Goal: Task Accomplishment & Management: Use online tool/utility

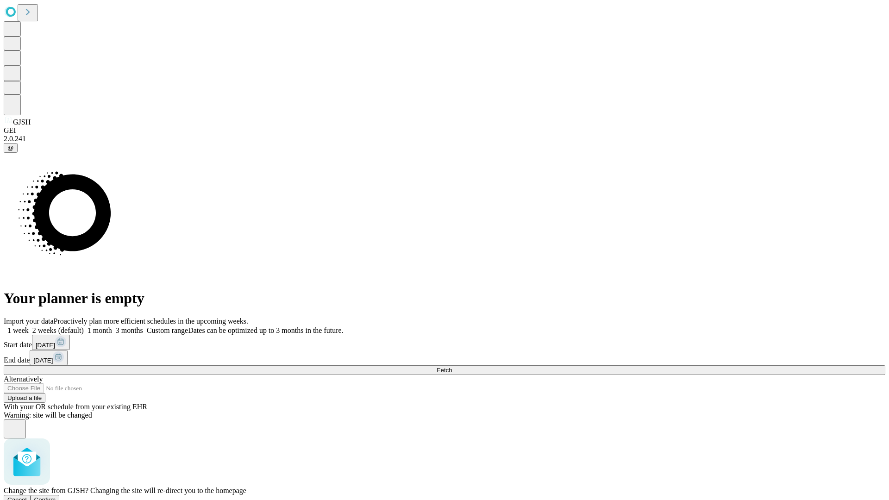
click at [56, 497] on span "Confirm" at bounding box center [45, 500] width 22 height 7
click at [84, 327] on label "2 weeks (default)" at bounding box center [56, 331] width 55 height 8
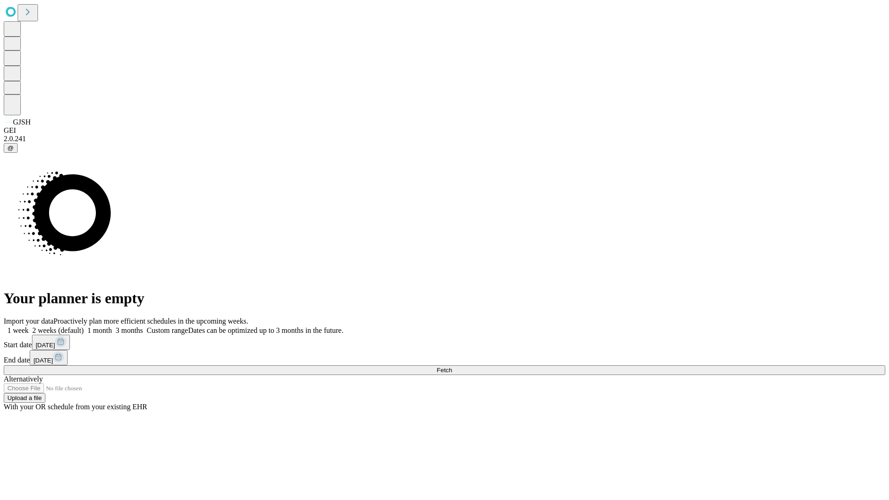
click at [452, 367] on span "Fetch" at bounding box center [444, 370] width 15 height 7
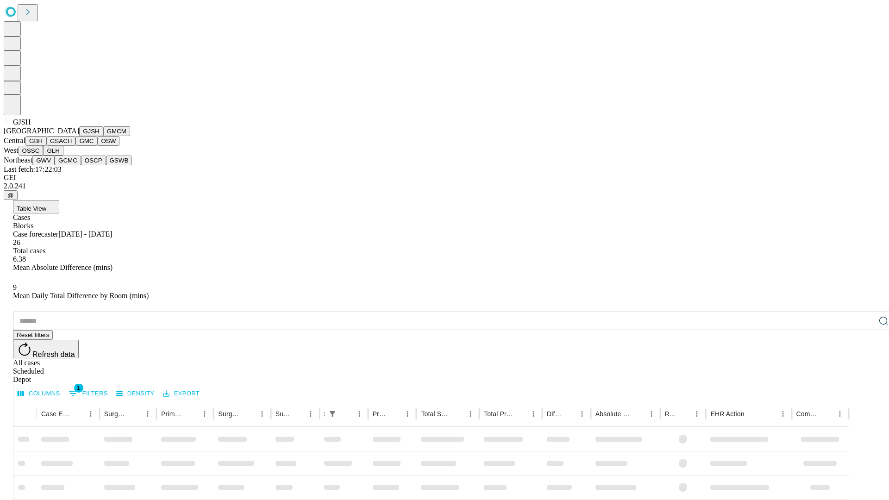
click at [103, 136] on button "GMCM" at bounding box center [116, 131] width 27 height 10
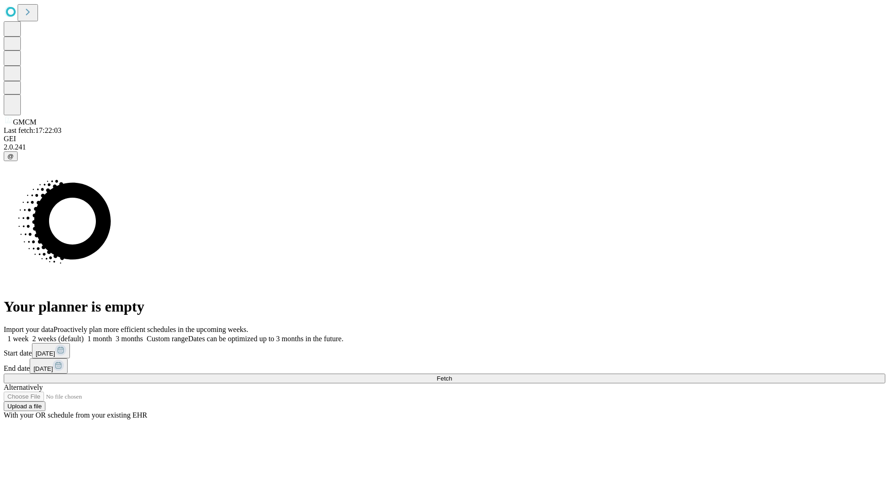
click at [84, 335] on label "2 weeks (default)" at bounding box center [56, 339] width 55 height 8
click at [452, 375] on span "Fetch" at bounding box center [444, 378] width 15 height 7
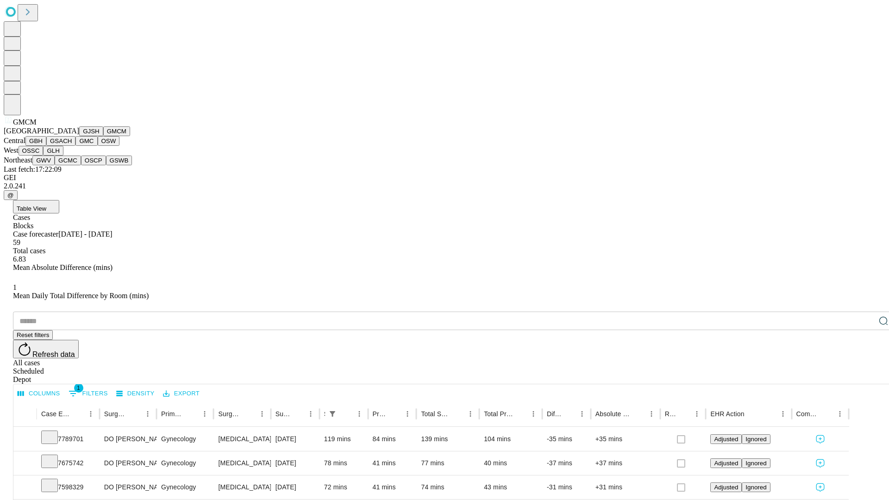
click at [46, 146] on button "GBH" at bounding box center [35, 141] width 21 height 10
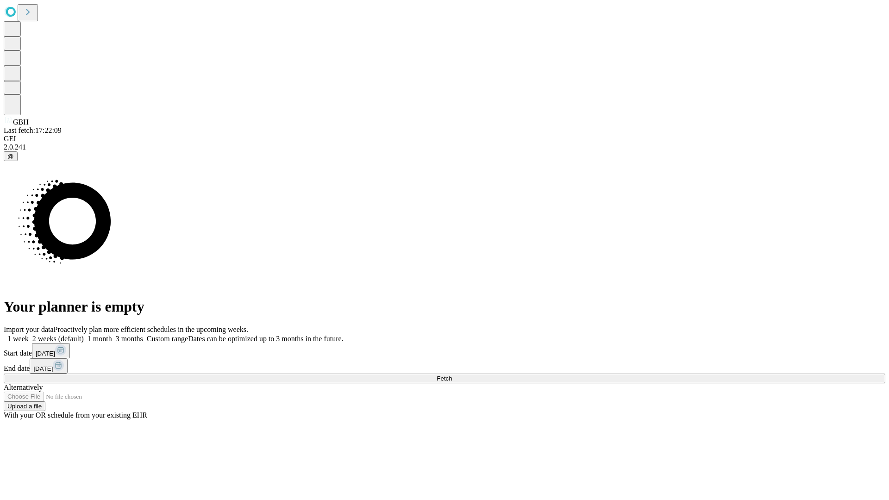
click at [84, 335] on label "2 weeks (default)" at bounding box center [56, 339] width 55 height 8
click at [452, 375] on span "Fetch" at bounding box center [444, 378] width 15 height 7
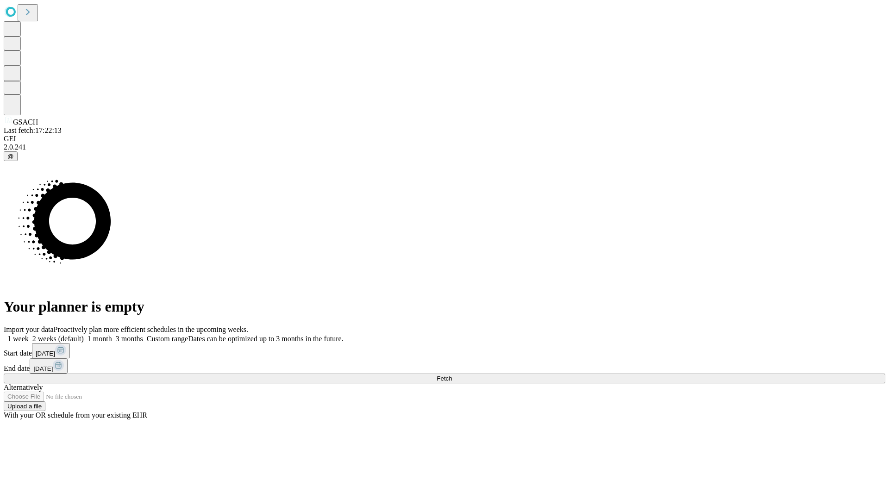
click at [84, 335] on label "2 weeks (default)" at bounding box center [56, 339] width 55 height 8
click at [452, 375] on span "Fetch" at bounding box center [444, 378] width 15 height 7
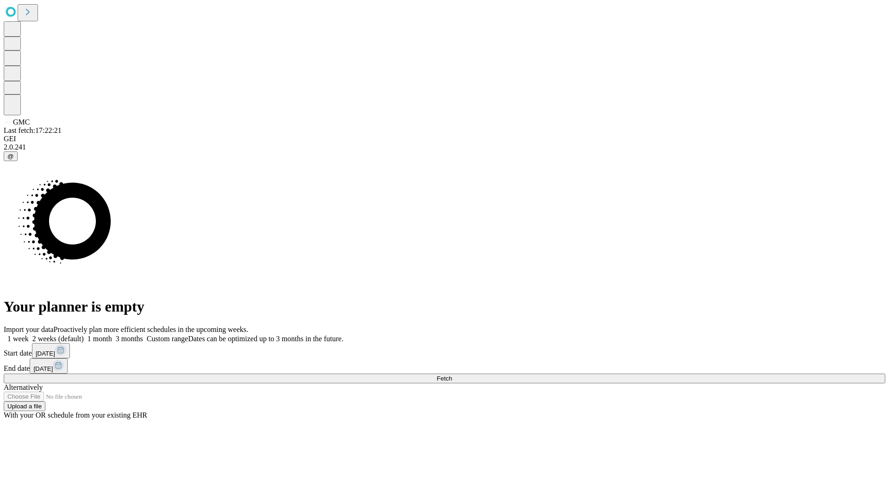
click at [84, 335] on label "2 weeks (default)" at bounding box center [56, 339] width 55 height 8
click at [452, 375] on span "Fetch" at bounding box center [444, 378] width 15 height 7
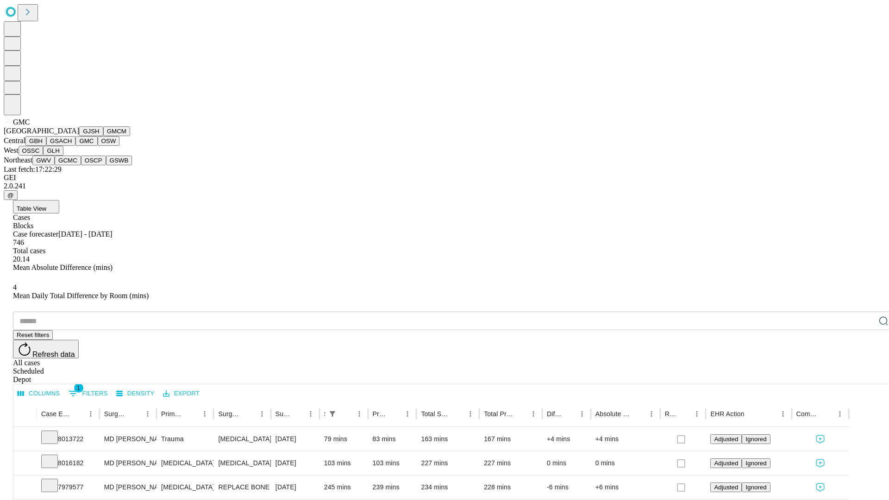
click at [98, 146] on button "OSW" at bounding box center [109, 141] width 22 height 10
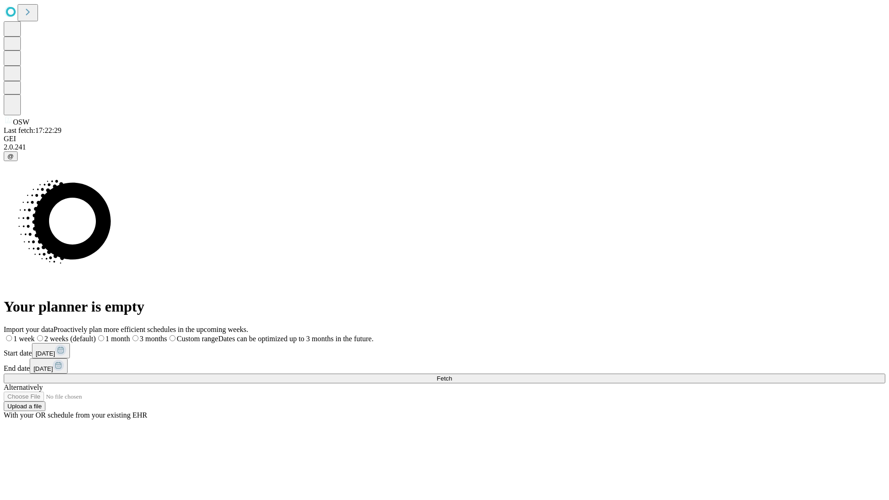
click at [96, 335] on label "2 weeks (default)" at bounding box center [65, 339] width 61 height 8
click at [452, 375] on span "Fetch" at bounding box center [444, 378] width 15 height 7
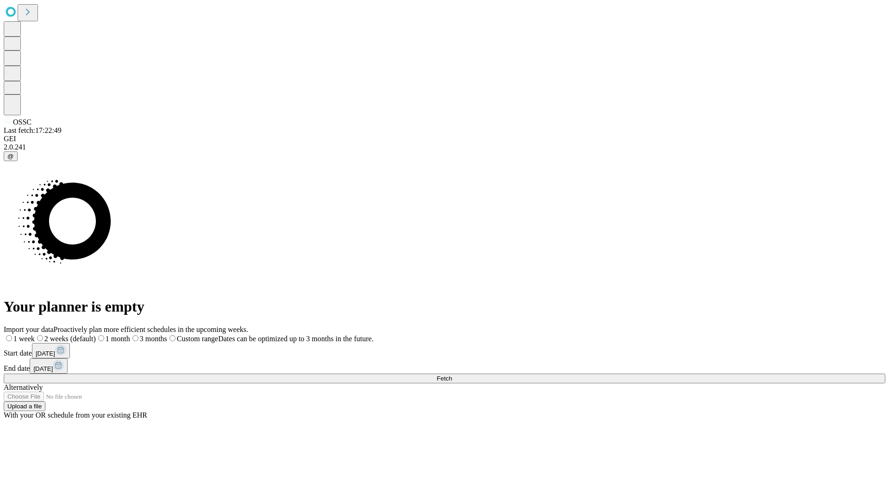
click at [96, 335] on label "2 weeks (default)" at bounding box center [65, 339] width 61 height 8
click at [452, 375] on span "Fetch" at bounding box center [444, 378] width 15 height 7
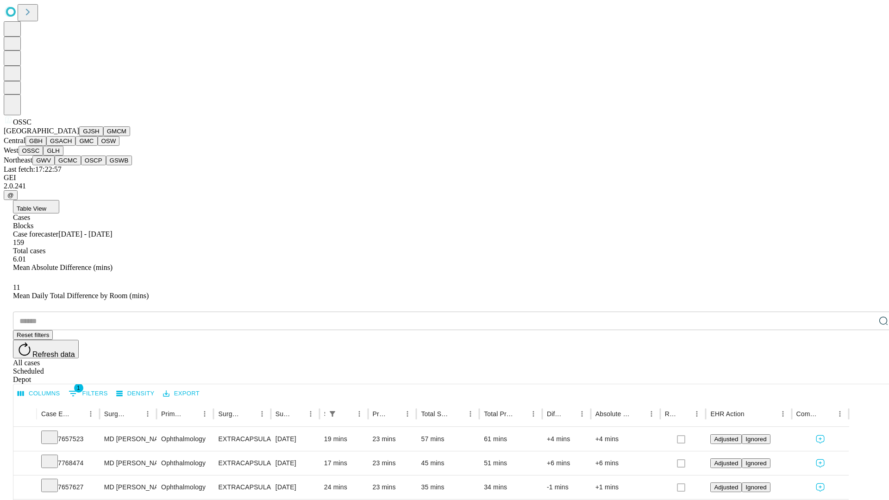
click at [63, 156] on button "GLH" at bounding box center [53, 151] width 20 height 10
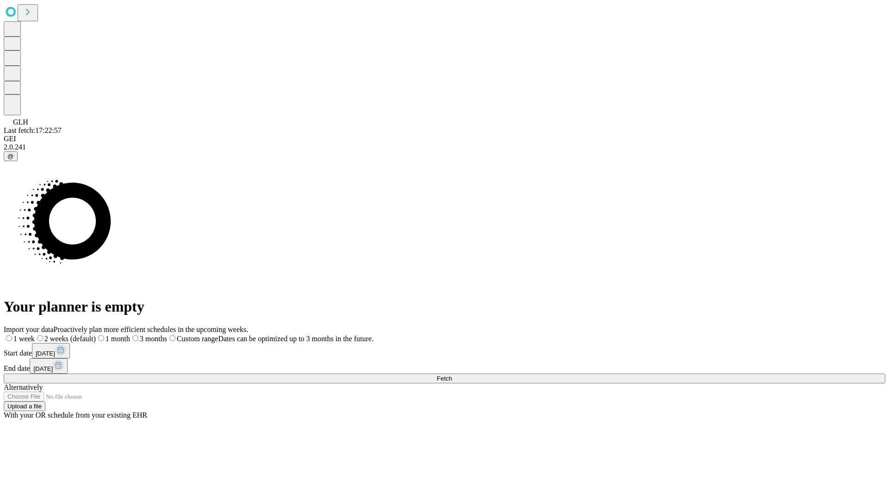
click at [96, 335] on label "2 weeks (default)" at bounding box center [65, 339] width 61 height 8
click at [452, 375] on span "Fetch" at bounding box center [444, 378] width 15 height 7
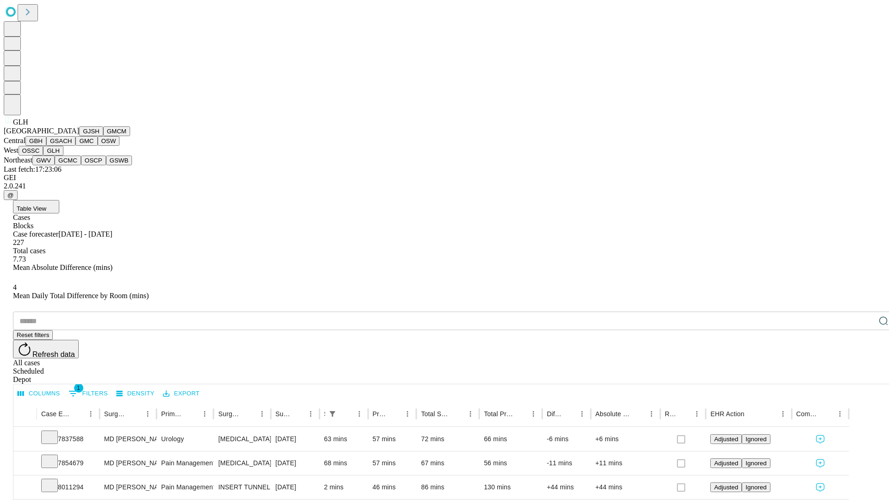
click at [55, 165] on button "GWV" at bounding box center [43, 161] width 22 height 10
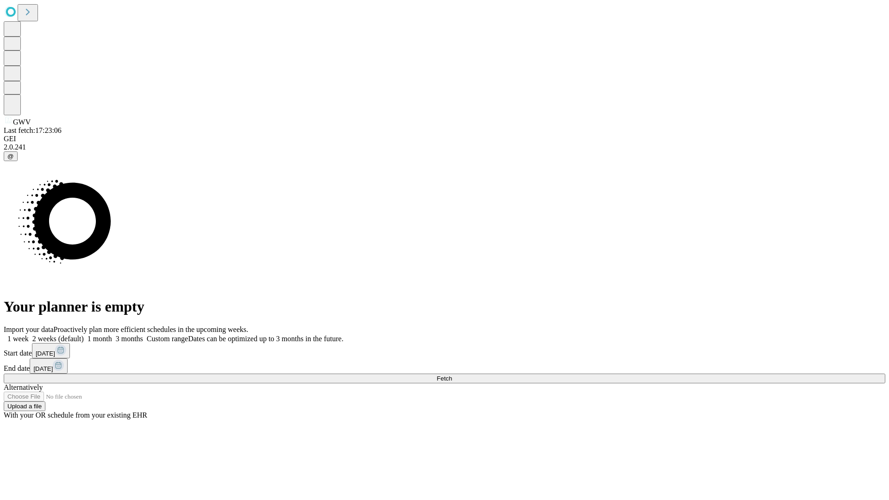
click at [84, 335] on label "2 weeks (default)" at bounding box center [56, 339] width 55 height 8
click at [452, 375] on span "Fetch" at bounding box center [444, 378] width 15 height 7
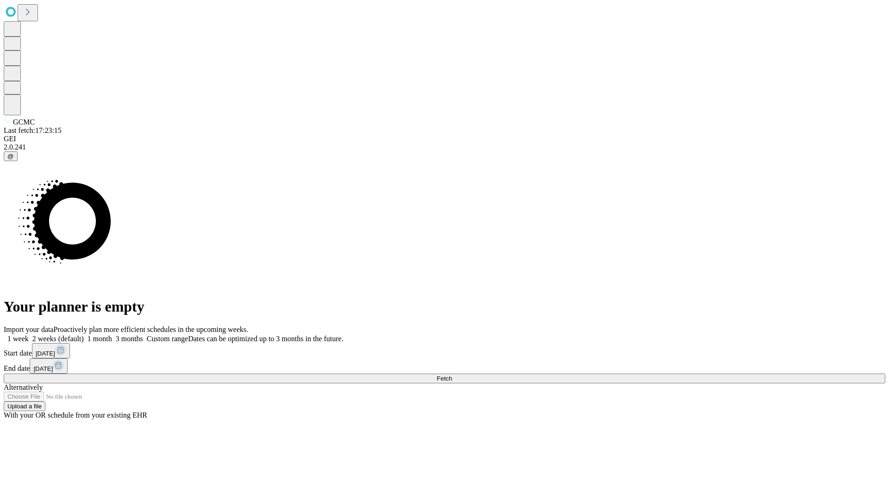
click at [84, 335] on label "2 weeks (default)" at bounding box center [56, 339] width 55 height 8
click at [452, 375] on span "Fetch" at bounding box center [444, 378] width 15 height 7
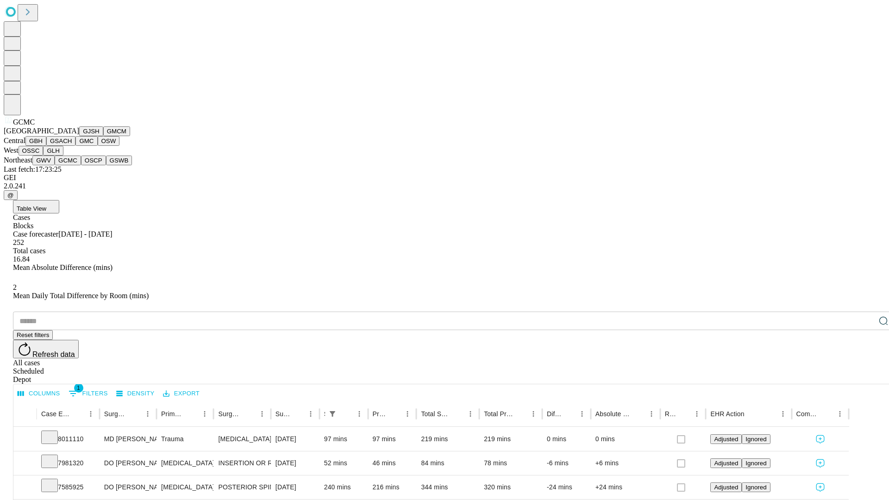
click at [81, 165] on button "OSCP" at bounding box center [93, 161] width 25 height 10
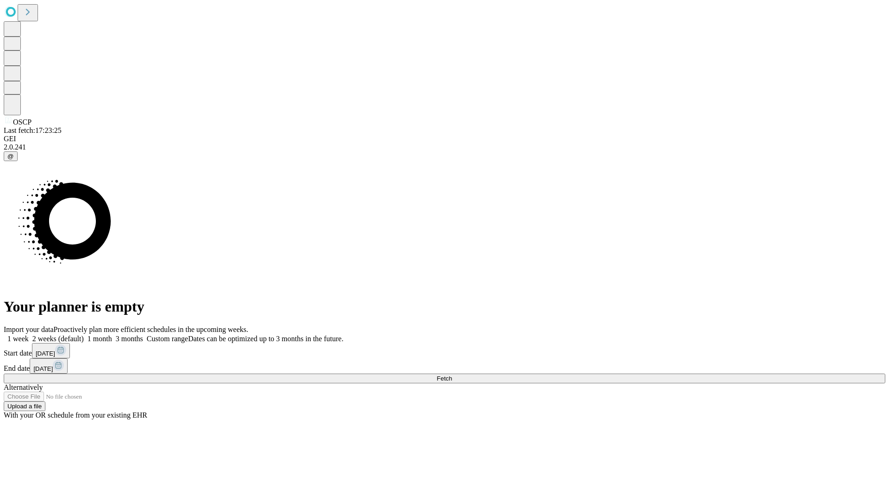
click at [84, 335] on label "2 weeks (default)" at bounding box center [56, 339] width 55 height 8
click at [452, 375] on span "Fetch" at bounding box center [444, 378] width 15 height 7
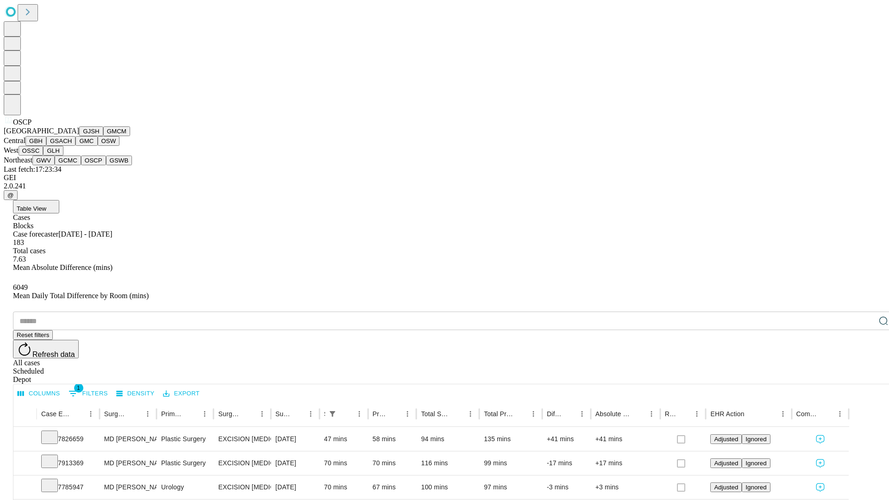
click at [106, 165] on button "GSWB" at bounding box center [119, 161] width 26 height 10
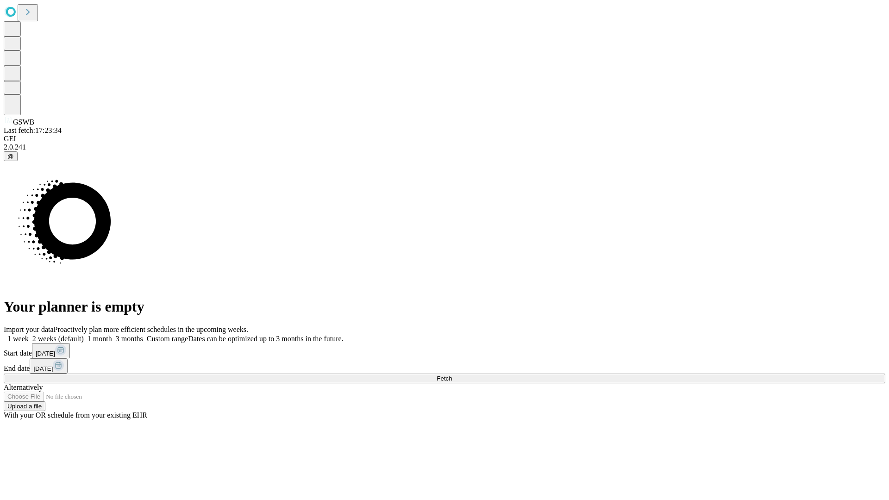
click at [84, 335] on label "2 weeks (default)" at bounding box center [56, 339] width 55 height 8
click at [452, 375] on span "Fetch" at bounding box center [444, 378] width 15 height 7
